Goal: Task Accomplishment & Management: Manage account settings

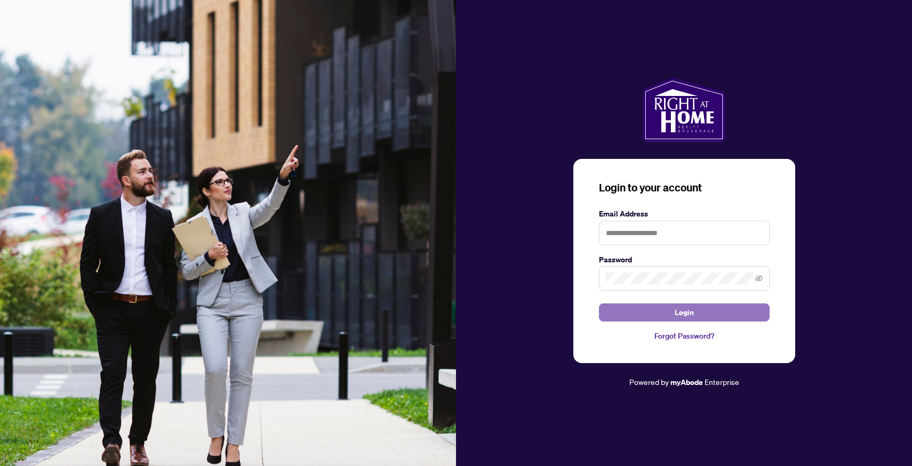
click at [669, 312] on button "Login" at bounding box center [684, 312] width 171 height 18
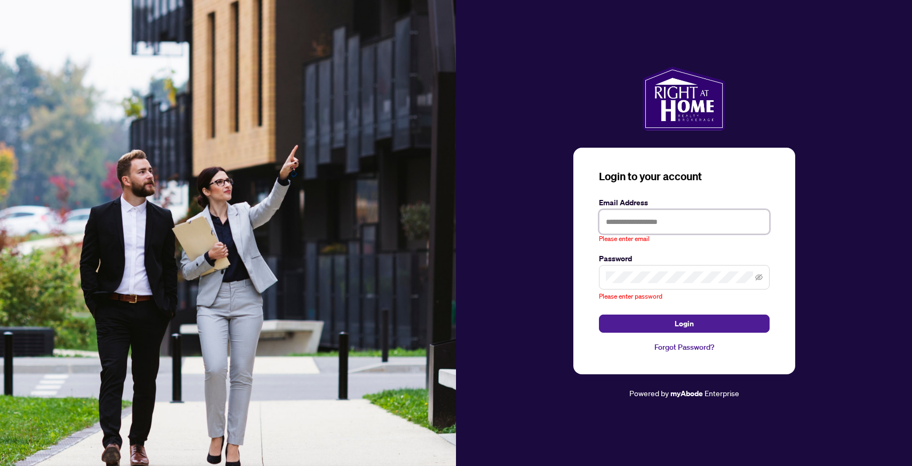
click at [636, 219] on input "text" at bounding box center [684, 222] width 171 height 25
type input "**********"
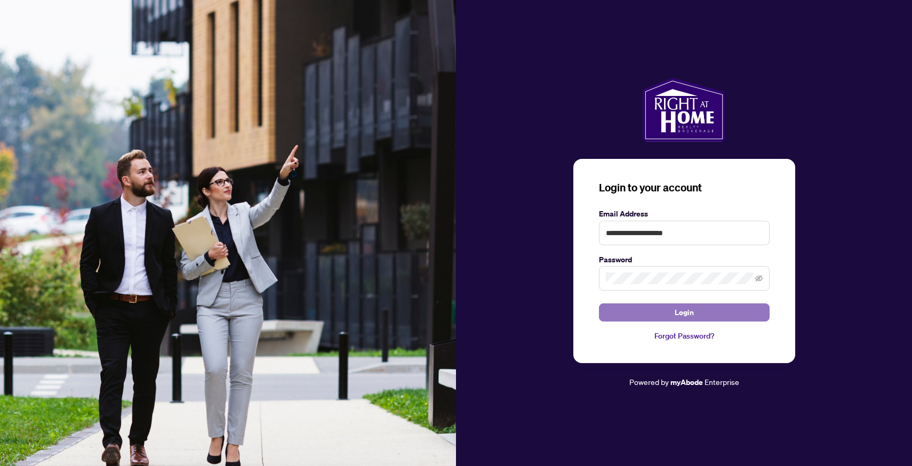
click at [674, 316] on span "Login" at bounding box center [683, 312] width 19 height 17
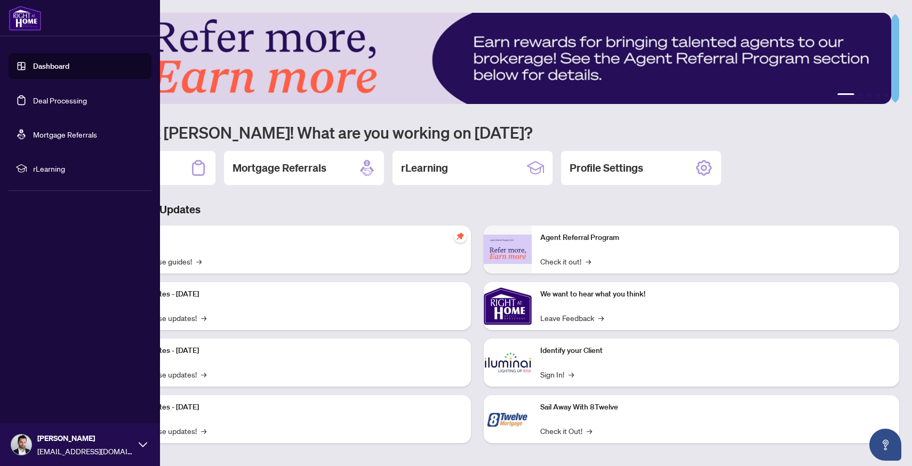
click at [33, 97] on link "Deal Processing" at bounding box center [60, 100] width 54 height 10
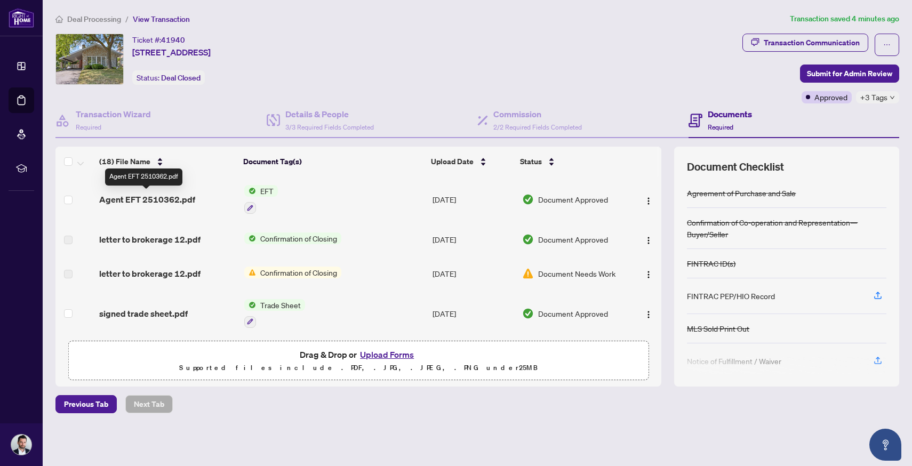
click at [169, 196] on span "Agent EFT 2510362.pdf" at bounding box center [147, 199] width 96 height 13
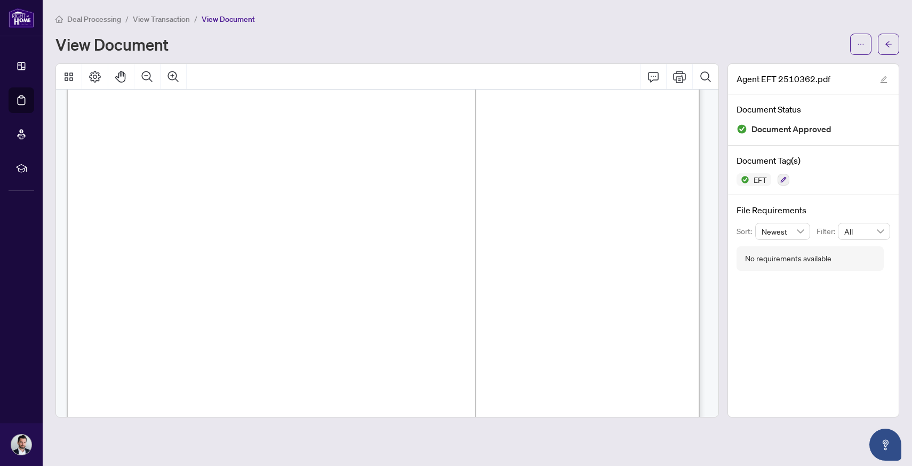
scroll to position [193, 0]
